Goal: Information Seeking & Learning: Learn about a topic

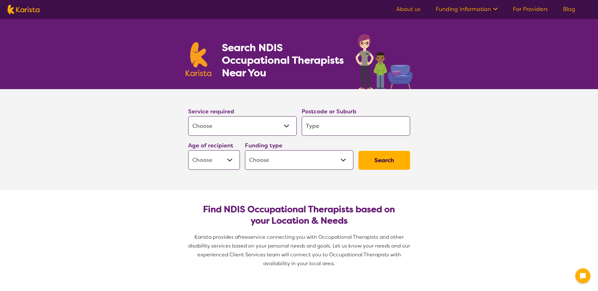
select select "[MEDICAL_DATA]"
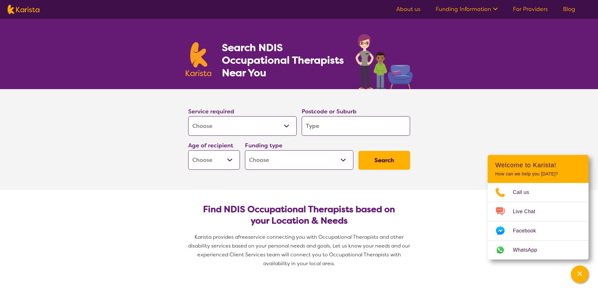
click at [413, 6] on link "About us" at bounding box center [408, 9] width 24 height 8
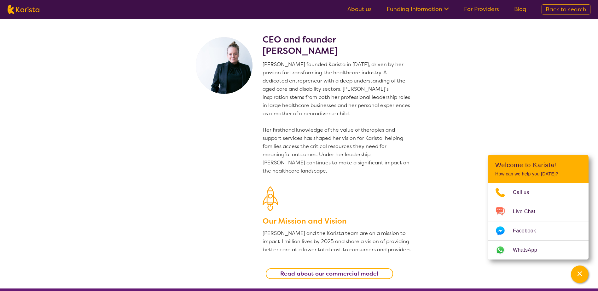
click at [25, 9] on img at bounding box center [24, 9] width 32 height 9
select select "[MEDICAL_DATA]"
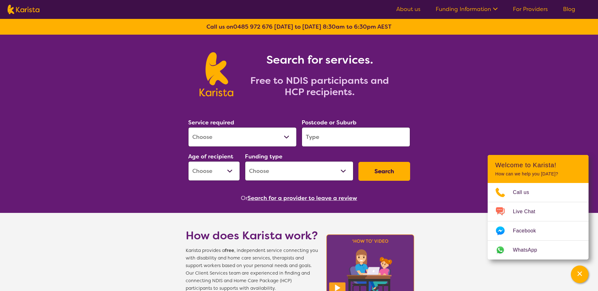
click at [281, 133] on select "Allied Health Assistant Assessment ([MEDICAL_DATA] or [MEDICAL_DATA]) Behaviour…" at bounding box center [242, 137] width 108 height 20
click at [439, 96] on div "Search for services. Free to NDIS participants and HCP recipients." at bounding box center [299, 68] width 598 height 66
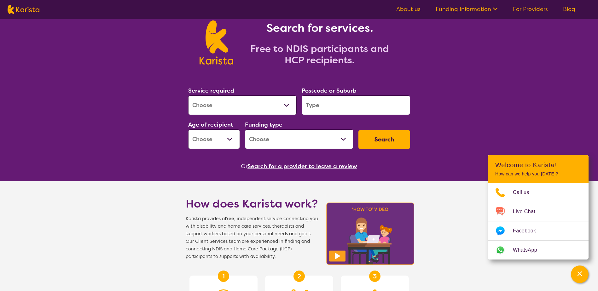
scroll to position [32, 0]
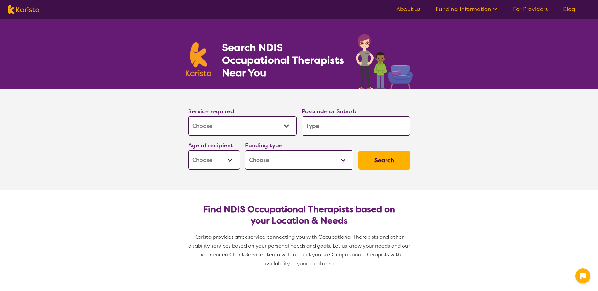
select select "[MEDICAL_DATA]"
